Goal: Task Accomplishment & Management: Manage account settings

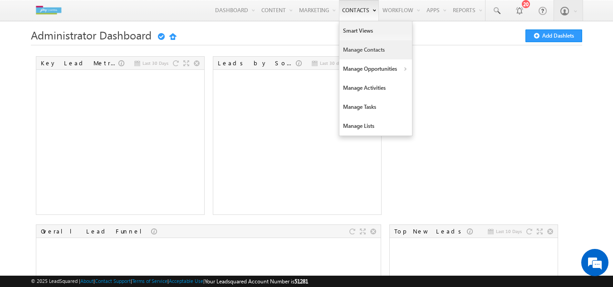
click at [344, 49] on link "Manage Contacts" at bounding box center [375, 49] width 73 height 19
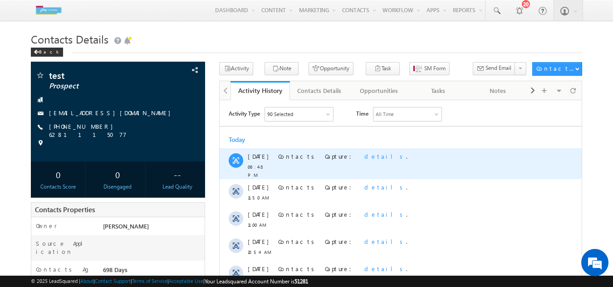
click at [364, 157] on span "details" at bounding box center [385, 156] width 42 height 8
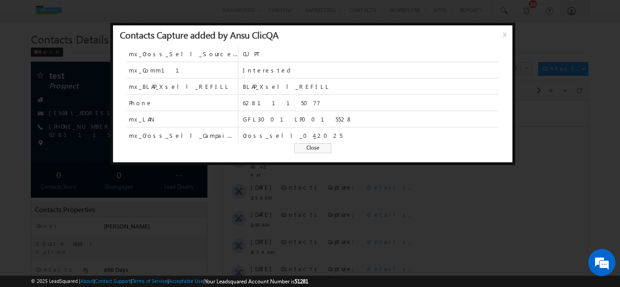
click at [317, 148] on span "Close" at bounding box center [312, 148] width 37 height 10
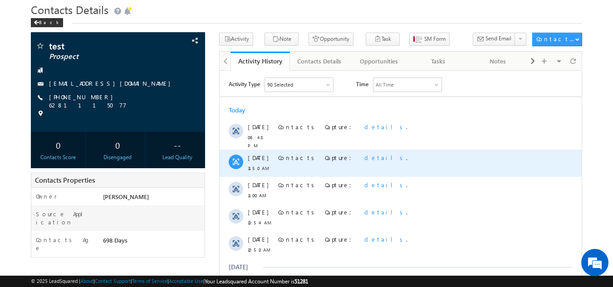
scroll to position [45, 0]
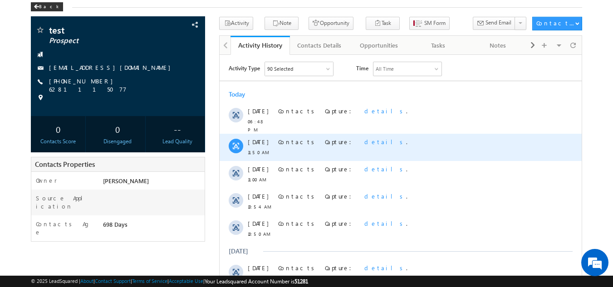
click at [364, 138] on span "details" at bounding box center [385, 142] width 42 height 8
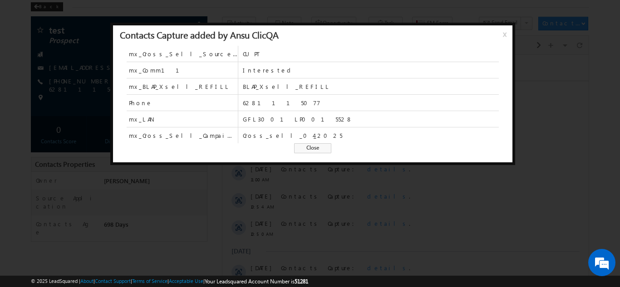
click at [504, 34] on span "x" at bounding box center [506, 38] width 7 height 16
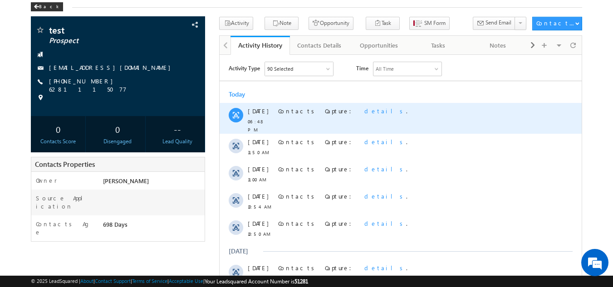
click at [364, 111] on span "details" at bounding box center [385, 111] width 42 height 8
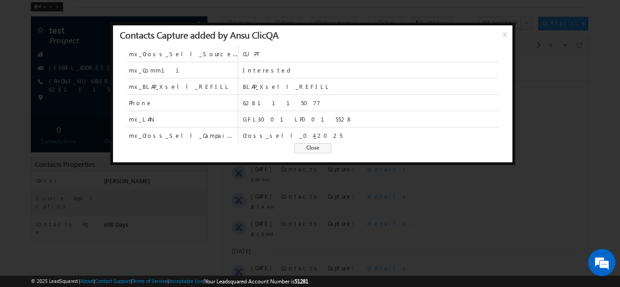
click at [312, 149] on span "Close" at bounding box center [312, 148] width 37 height 10
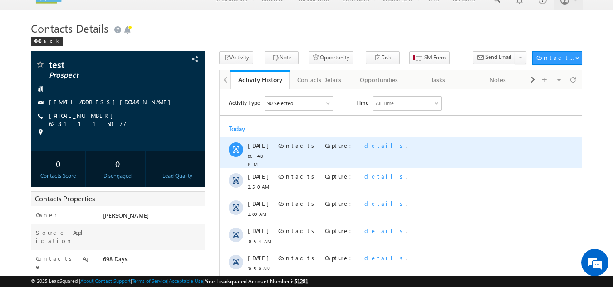
scroll to position [10, 0]
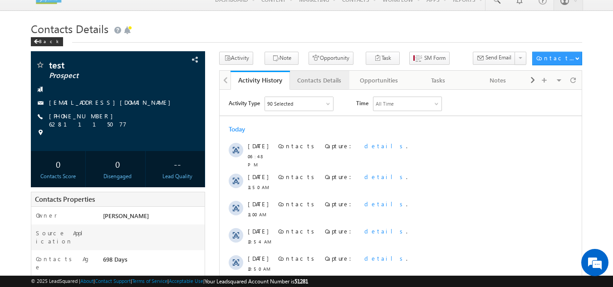
click at [321, 78] on div "Contacts Details" at bounding box center [319, 80] width 44 height 11
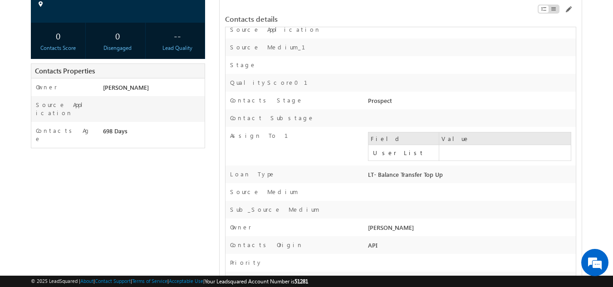
scroll to position [0, 0]
